Goal: Navigation & Orientation: Find specific page/section

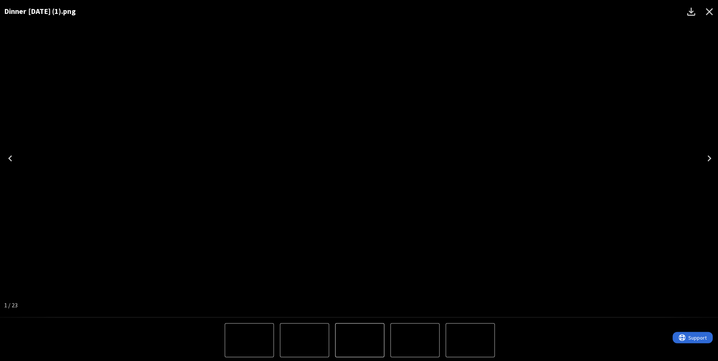
click at [703, 7] on icon "Close" at bounding box center [706, 12] width 12 height 12
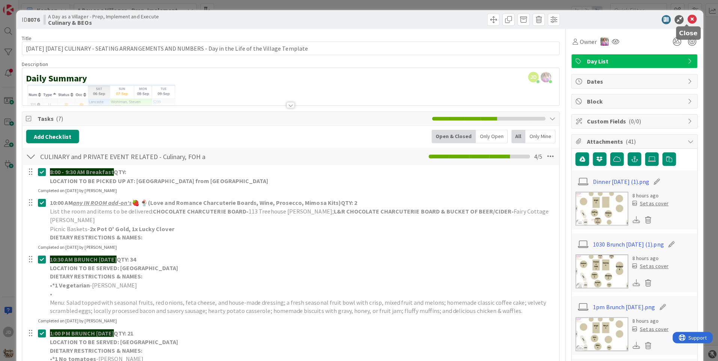
click at [684, 18] on icon at bounding box center [688, 19] width 9 height 9
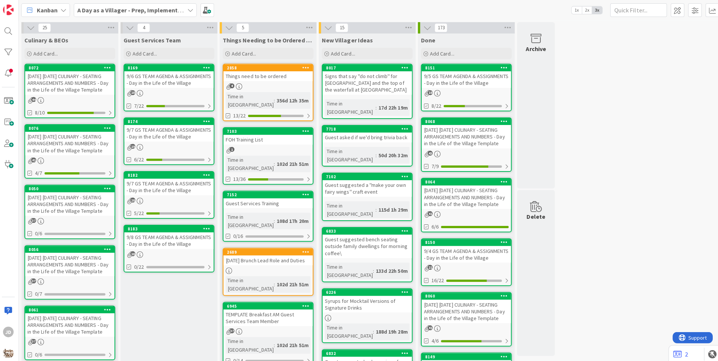
click at [168, 130] on div "9/7 GS TEAM AGENDA & ASSIGNMENTS - Day in the Life of the Village" at bounding box center [169, 133] width 89 height 17
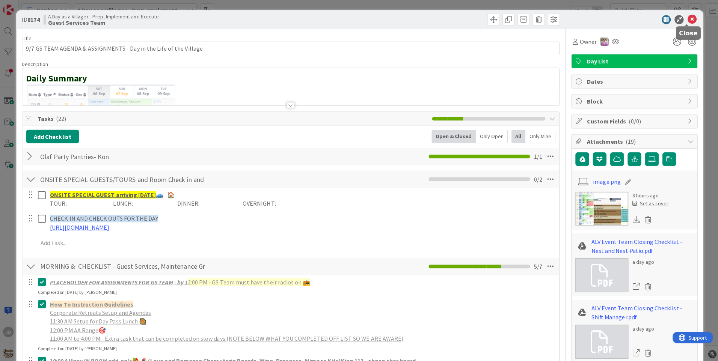
click at [684, 16] on icon at bounding box center [688, 19] width 9 height 9
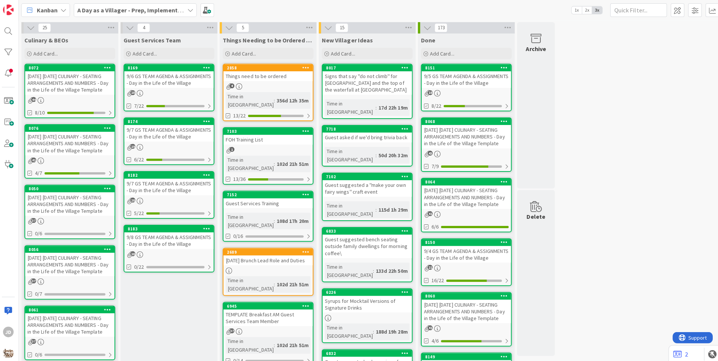
click at [180, 188] on div "9/7 GS TEAM AGENDA & ASSIGNMENTS - Day in the Life of the Village" at bounding box center [169, 186] width 89 height 17
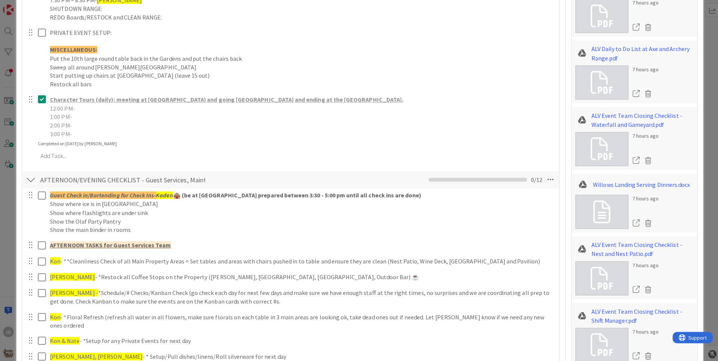
scroll to position [484, 0]
